Goal: Task Accomplishment & Management: Manage account settings

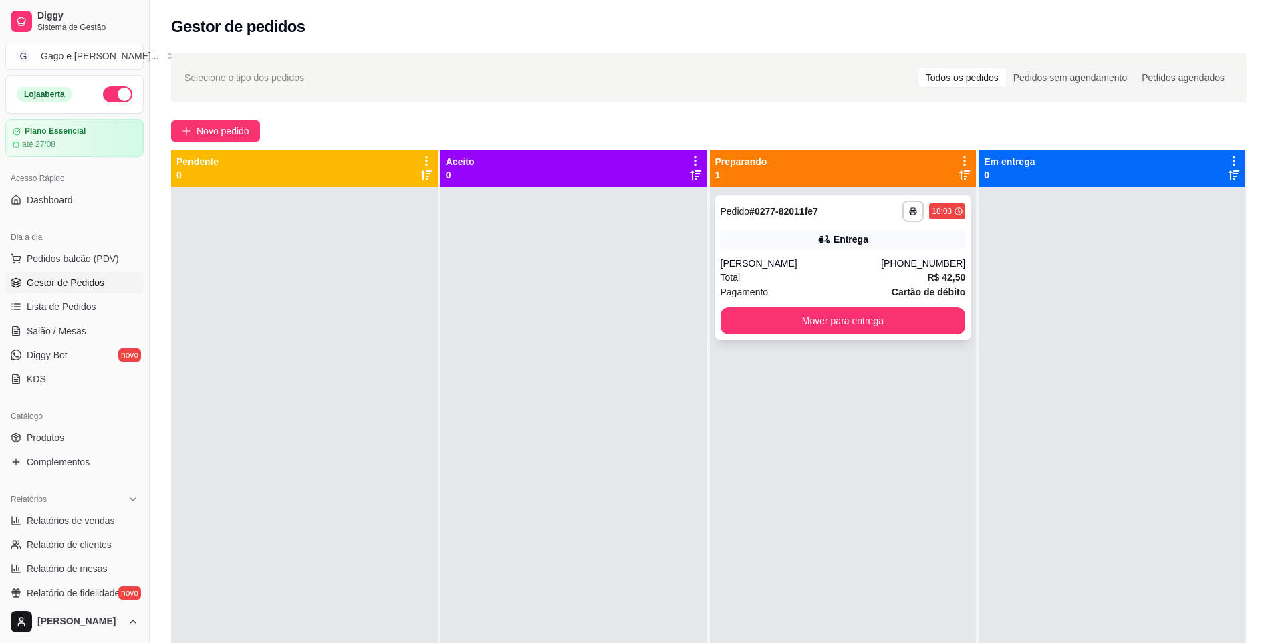
click at [866, 274] on div "Total R$ 42,50" at bounding box center [843, 277] width 245 height 15
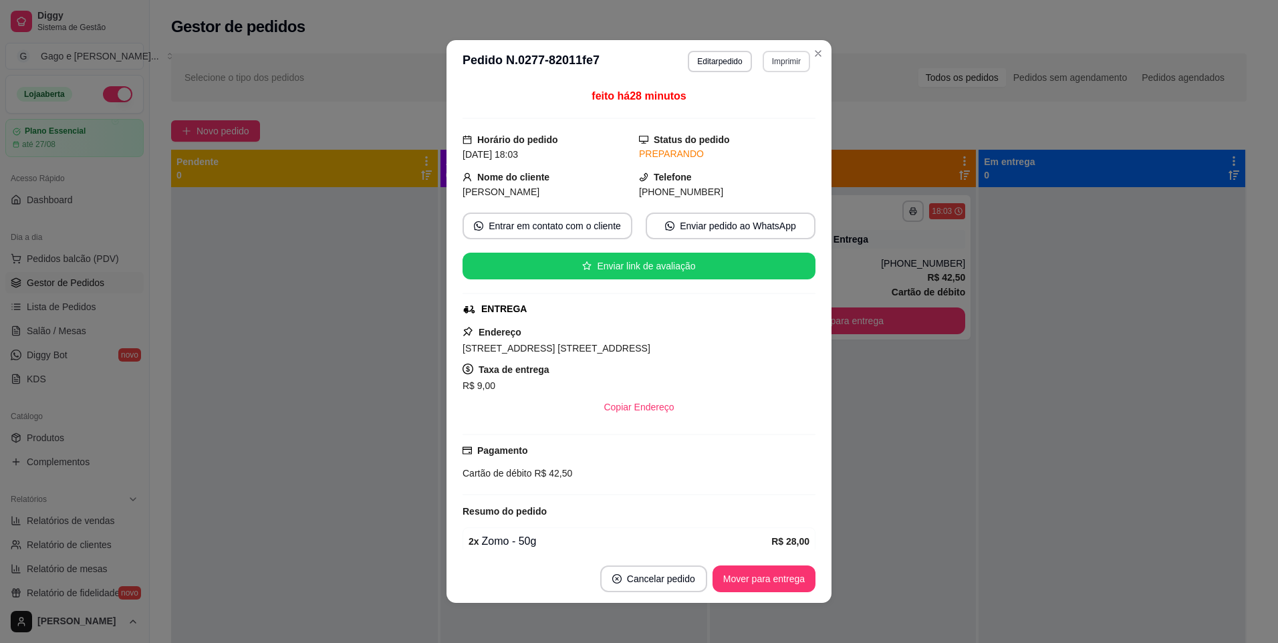
click at [773, 63] on button "Imprimir" at bounding box center [786, 61] width 47 height 21
click at [753, 106] on button "IMPRESSORA ELGIN I8" at bounding box center [754, 108] width 104 height 21
click at [789, 66] on button "Imprimir" at bounding box center [786, 61] width 47 height 21
click at [773, 89] on h4 "Escolha a impressora" at bounding box center [753, 85] width 97 height 13
click at [781, 107] on button "IMPRESSORA ELGIN I8" at bounding box center [754, 108] width 104 height 21
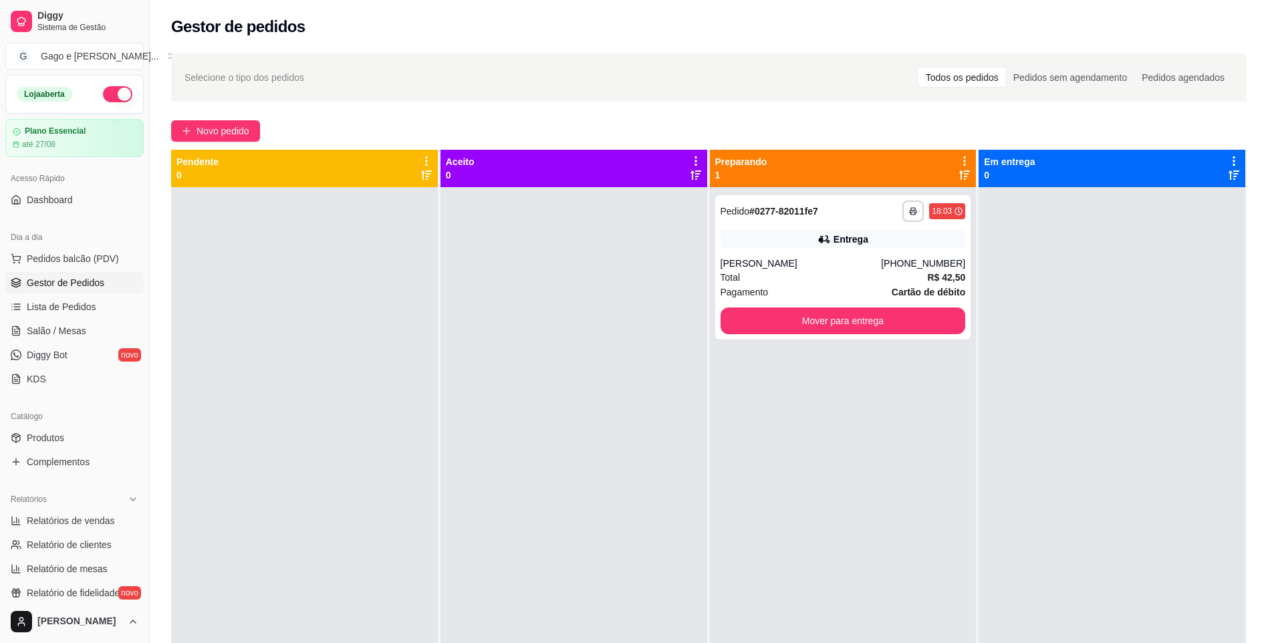
click at [610, 465] on div at bounding box center [573, 508] width 267 height 643
click at [832, 264] on div "[PERSON_NAME]" at bounding box center [801, 263] width 161 height 13
click at [866, 266] on div "[PERSON_NAME]" at bounding box center [801, 263] width 161 height 13
click at [899, 276] on div "Total R$ 42,50" at bounding box center [843, 277] width 245 height 15
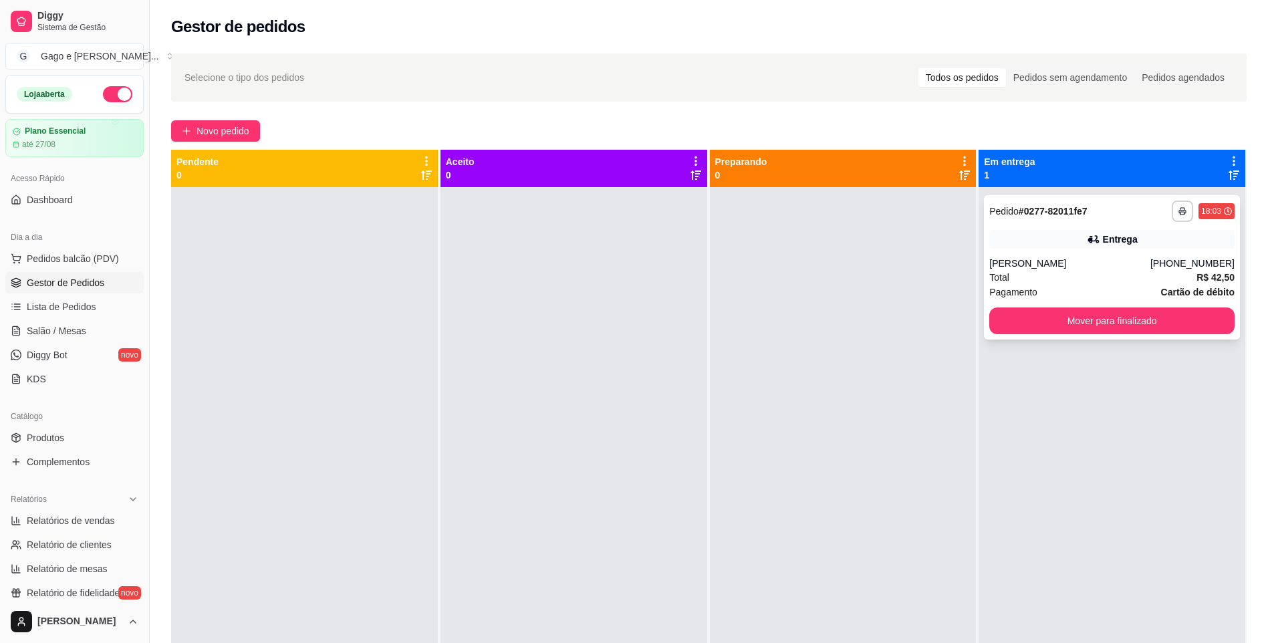
click at [1150, 265] on div "[PERSON_NAME]" at bounding box center [1069, 263] width 161 height 13
click at [1148, 322] on button "Mover para finalizado" at bounding box center [1111, 320] width 245 height 27
